Goal: Task Accomplishment & Management: Use online tool/utility

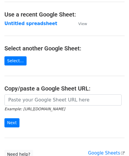
scroll to position [29, 0]
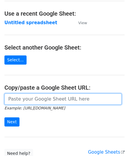
drag, startPoint x: 22, startPoint y: 99, endPoint x: 30, endPoint y: 88, distance: 13.9
click at [22, 99] on input "url" at bounding box center [62, 98] width 117 height 11
paste input "https://docs.google.com/spreadsheets/d/1cDFbhu_YHOVfhqZK8uDWEMjOcmH1ypELoDBwnNt…"
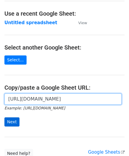
type input "https://docs.google.com/spreadsheets/d/1cDFbhu_YHOVfhqZK8uDWEMjOcmH1ypELoDBwnNt…"
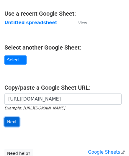
click at [14, 120] on input "Next" at bounding box center [11, 121] width 15 height 9
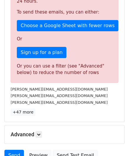
scroll to position [198, 0]
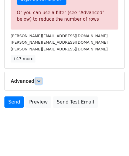
click at [40, 81] on icon at bounding box center [39, 81] width 4 height 4
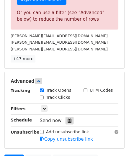
click at [67, 120] on icon at bounding box center [69, 120] width 4 height 4
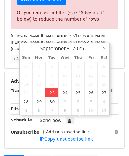
type input "[DATE] 12:00"
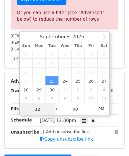
paste input "4"
type input "4"
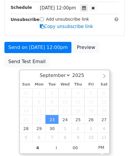
type input "[DATE] 16:00"
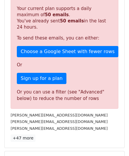
scroll to position [270, 0]
